Goal: Transaction & Acquisition: Purchase product/service

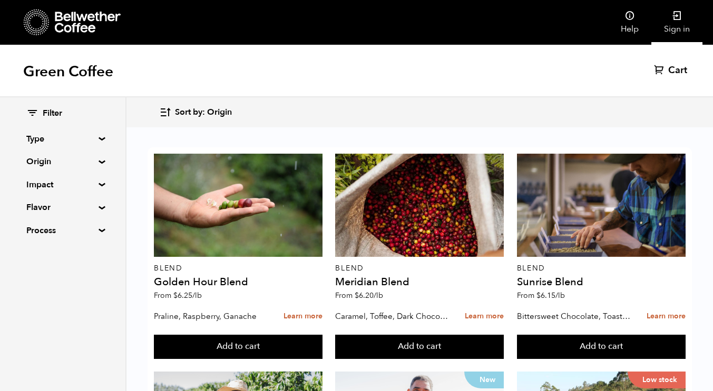
click at [675, 26] on link "Sign in" at bounding box center [676, 22] width 51 height 45
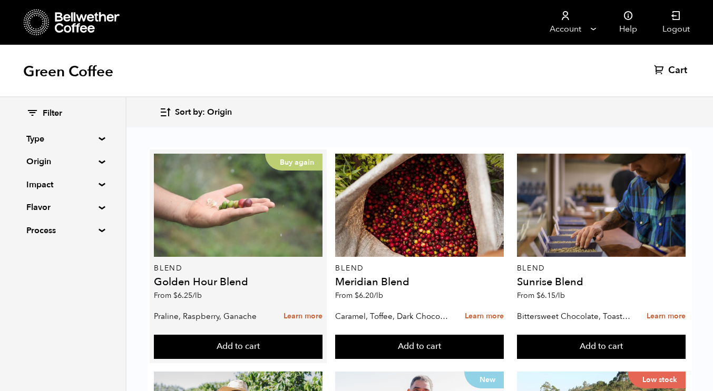
scroll to position [140, 0]
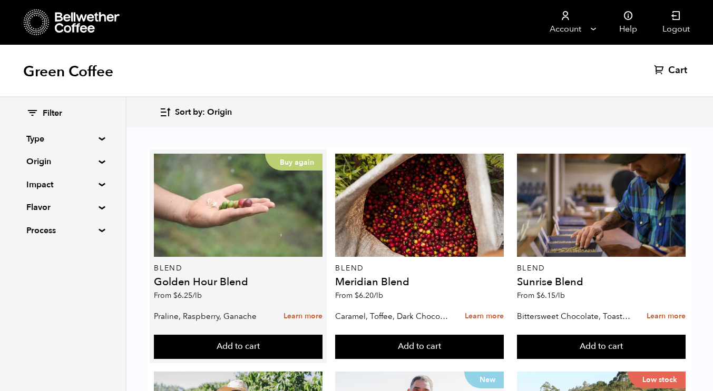
click at [270, 222] on div "Buy again" at bounding box center [238, 205] width 169 height 103
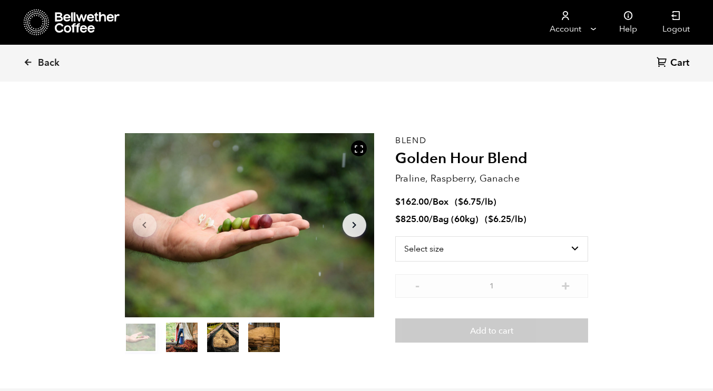
scroll to position [458, 451]
click at [460, 251] on select "Select size Bag (60kg) (132 lbs) Box (24 lbs)" at bounding box center [491, 248] width 193 height 25
select select "bag-3"
click at [395, 236] on select "Select size Bag (60kg) (132 lbs) Box (24 lbs)" at bounding box center [491, 248] width 193 height 25
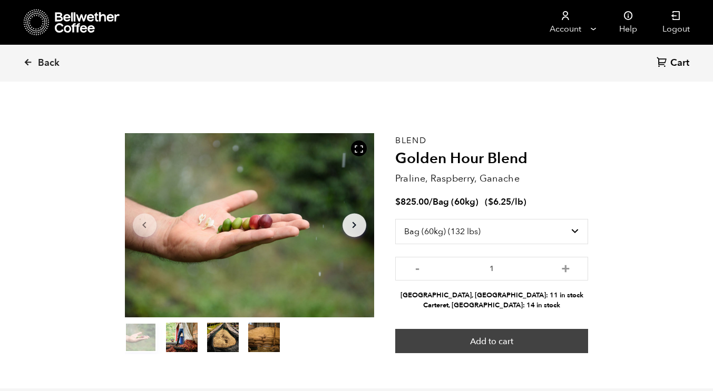
click at [501, 350] on button "Add to cart" at bounding box center [491, 341] width 193 height 24
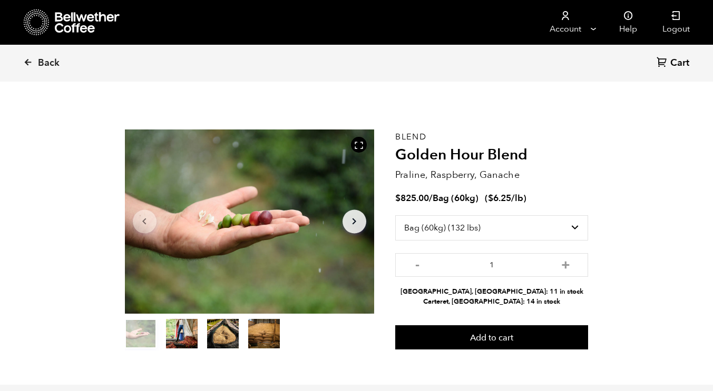
scroll to position [0, 0]
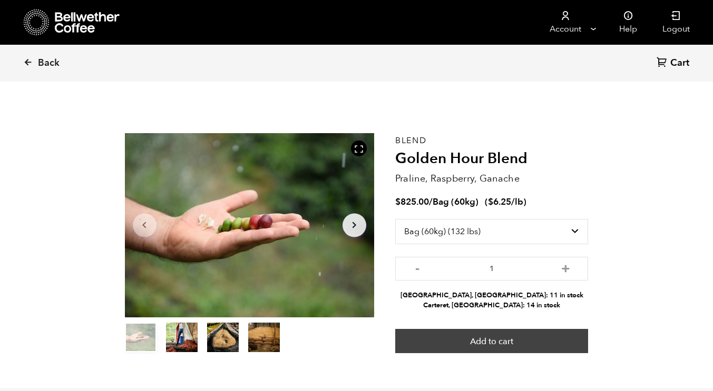
click at [491, 333] on button "Add to cart" at bounding box center [491, 341] width 193 height 24
click at [489, 341] on button "Add to cart" at bounding box center [491, 341] width 193 height 24
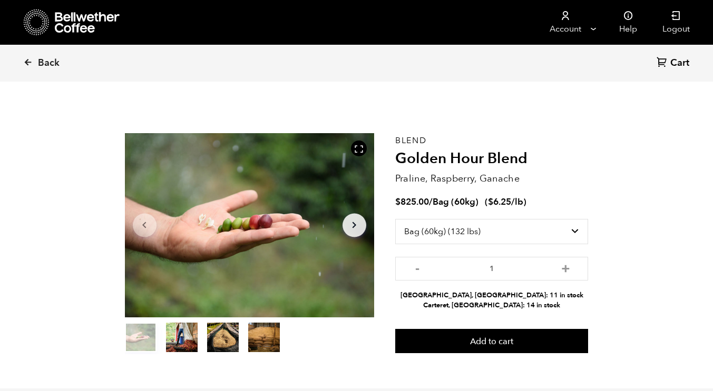
click at [679, 57] on span "Cart" at bounding box center [679, 63] width 19 height 13
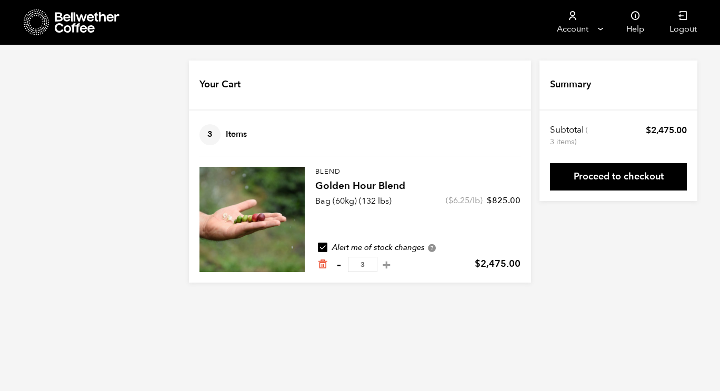
click at [342, 266] on button "-" at bounding box center [338, 265] width 13 height 11
type input "2"
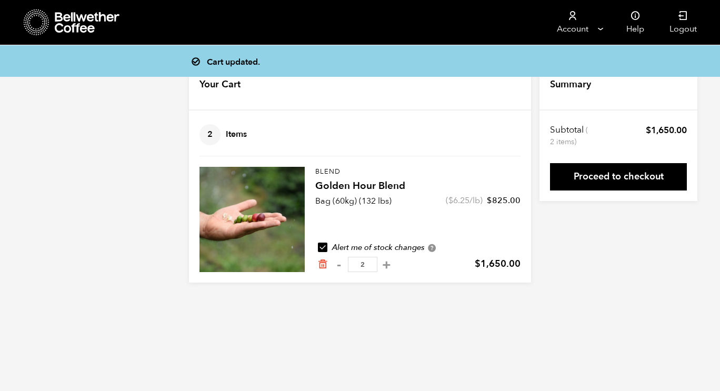
click at [342, 266] on button "-" at bounding box center [338, 265] width 13 height 11
type input "1"
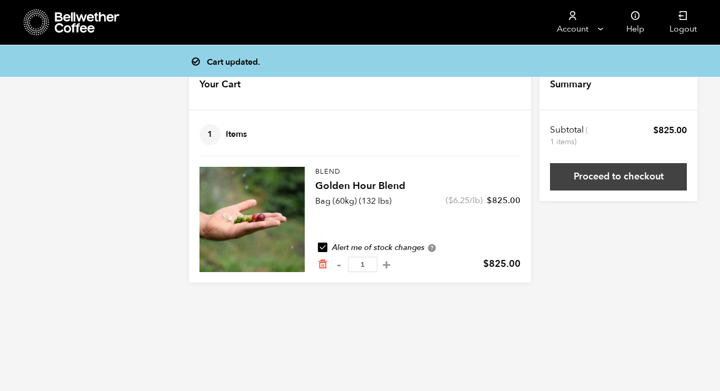
click at [633, 180] on link "Proceed to checkout" at bounding box center [618, 176] width 137 height 27
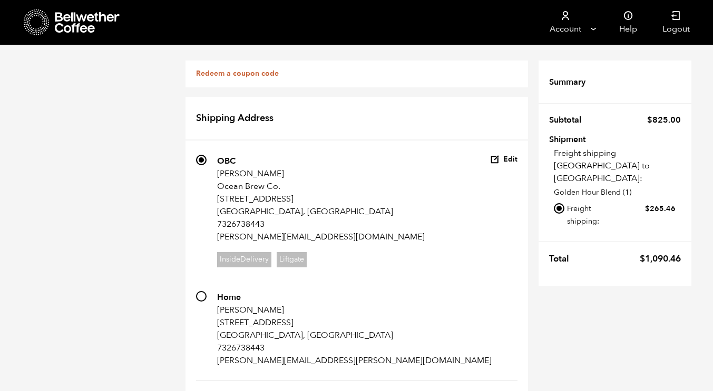
click at [560, 236] on input "Local pickup - [GEOGRAPHIC_DATA], [GEOGRAPHIC_DATA]" at bounding box center [558, 241] width 11 height 11
radio input "true"
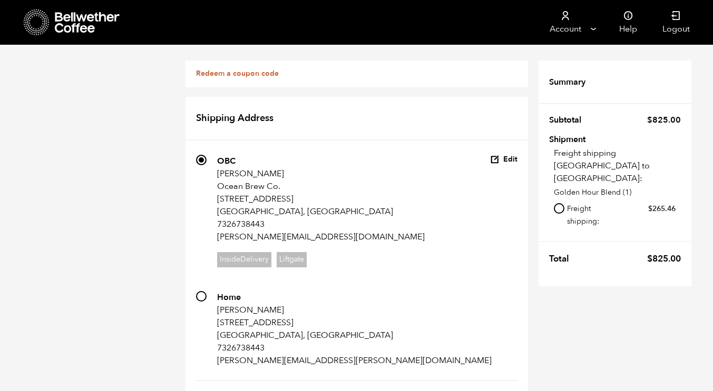
scroll to position [1083, 0]
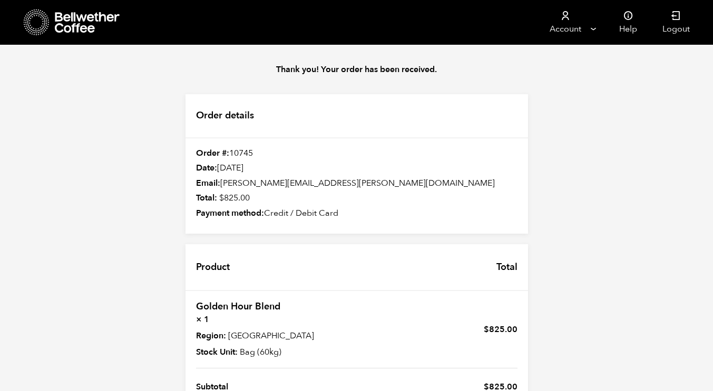
click at [46, 32] on icon at bounding box center [37, 22] width 26 height 27
